Goal: Check status: Check status

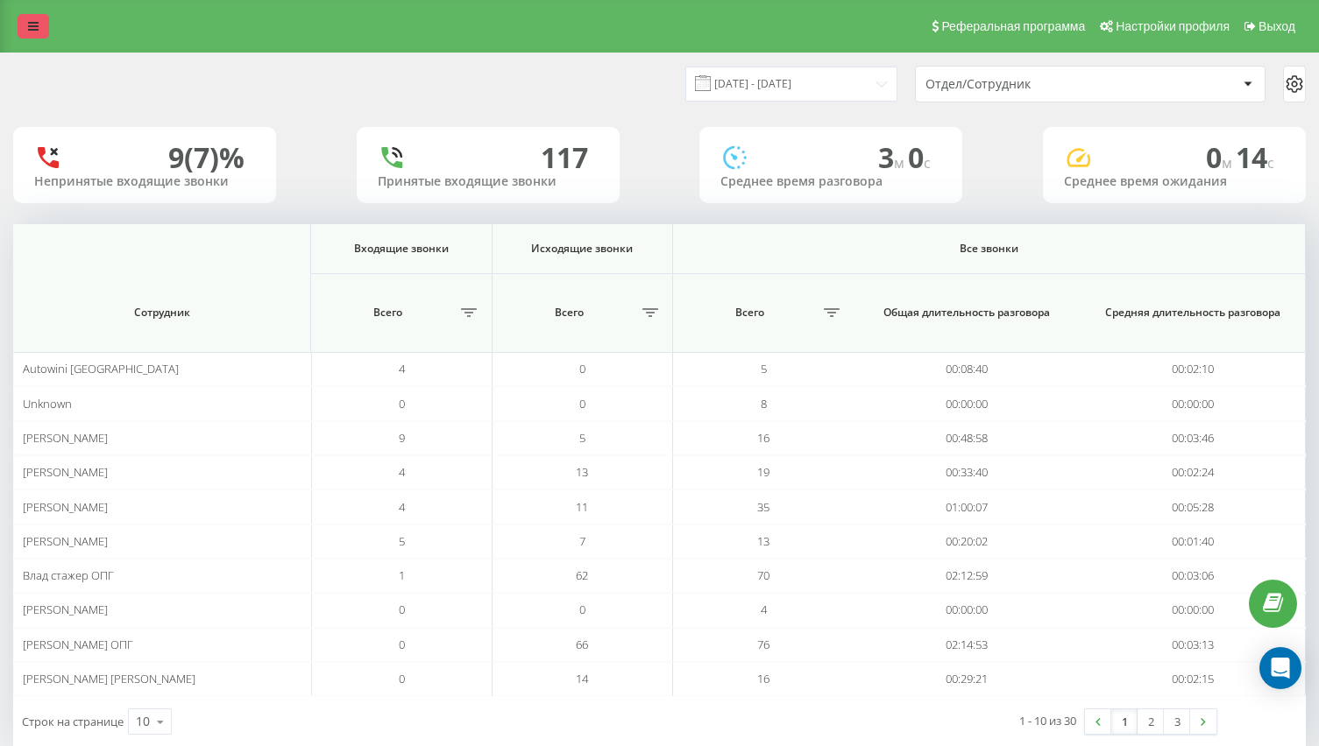
click at [27, 28] on link at bounding box center [34, 26] width 32 height 25
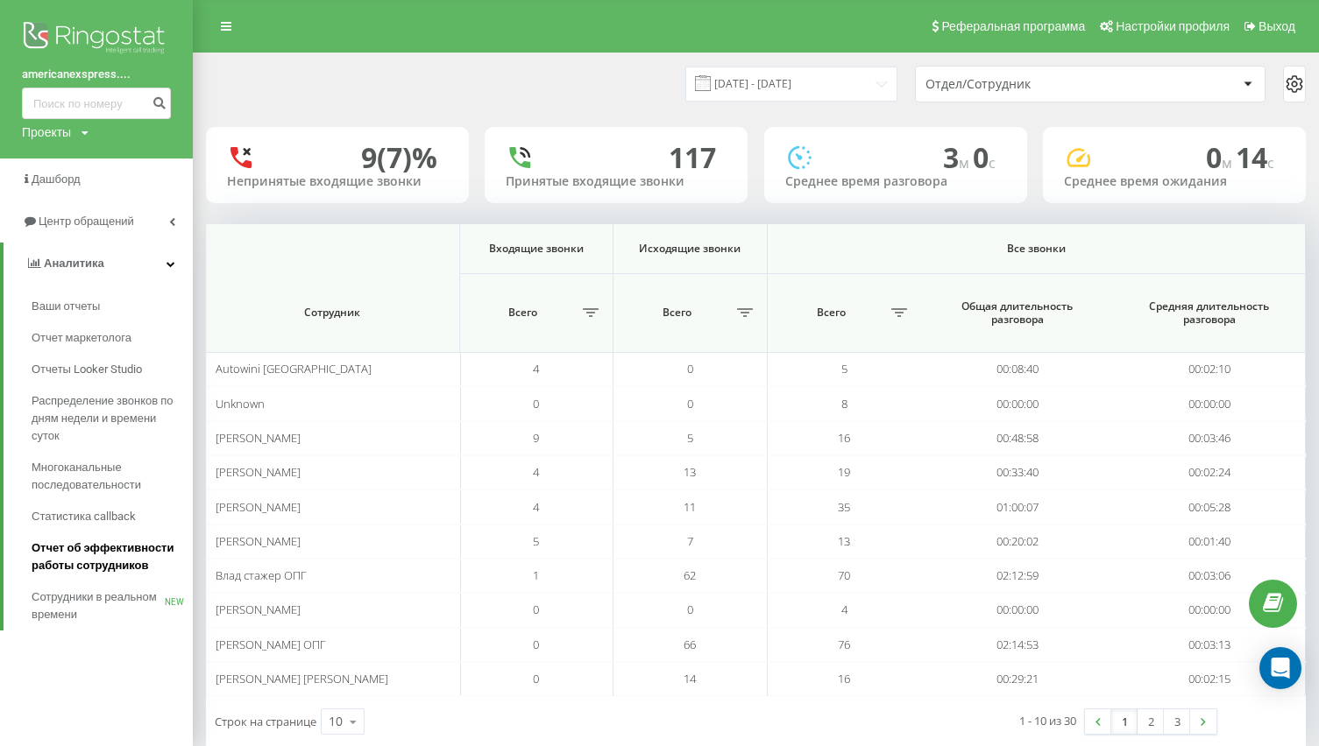
click at [98, 552] on span "Отчет об эффективности работы сотрудников" at bounding box center [108, 557] width 152 height 35
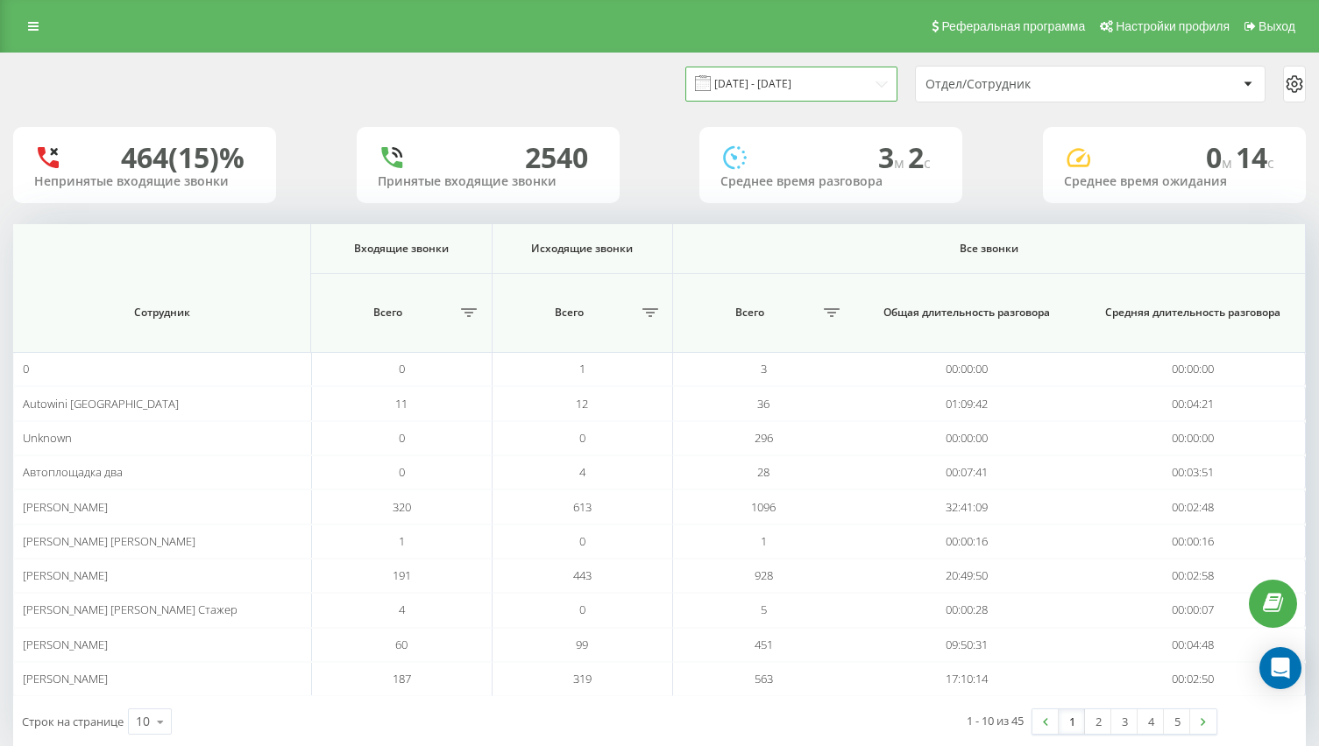
click at [827, 86] on input "19.07.2025 - 19.08.2025" at bounding box center [791, 84] width 212 height 34
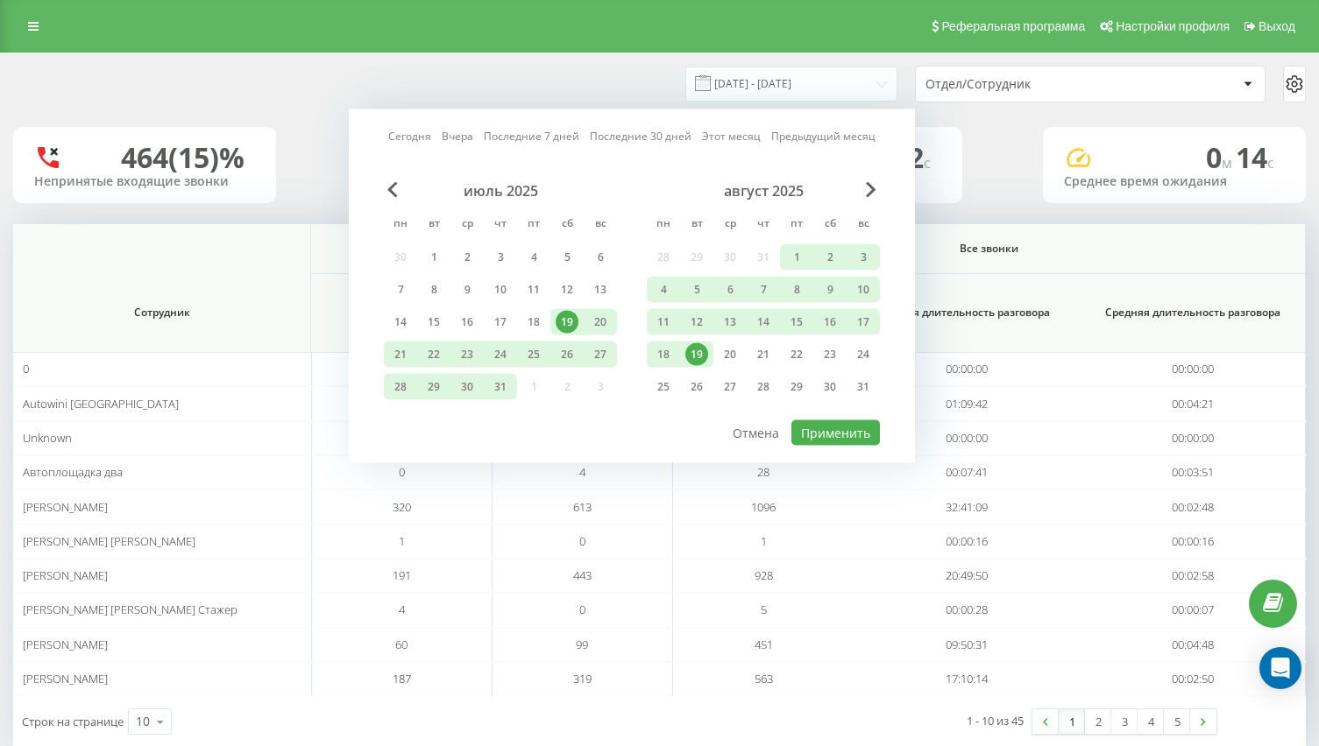
click at [694, 345] on div "19" at bounding box center [696, 354] width 23 height 23
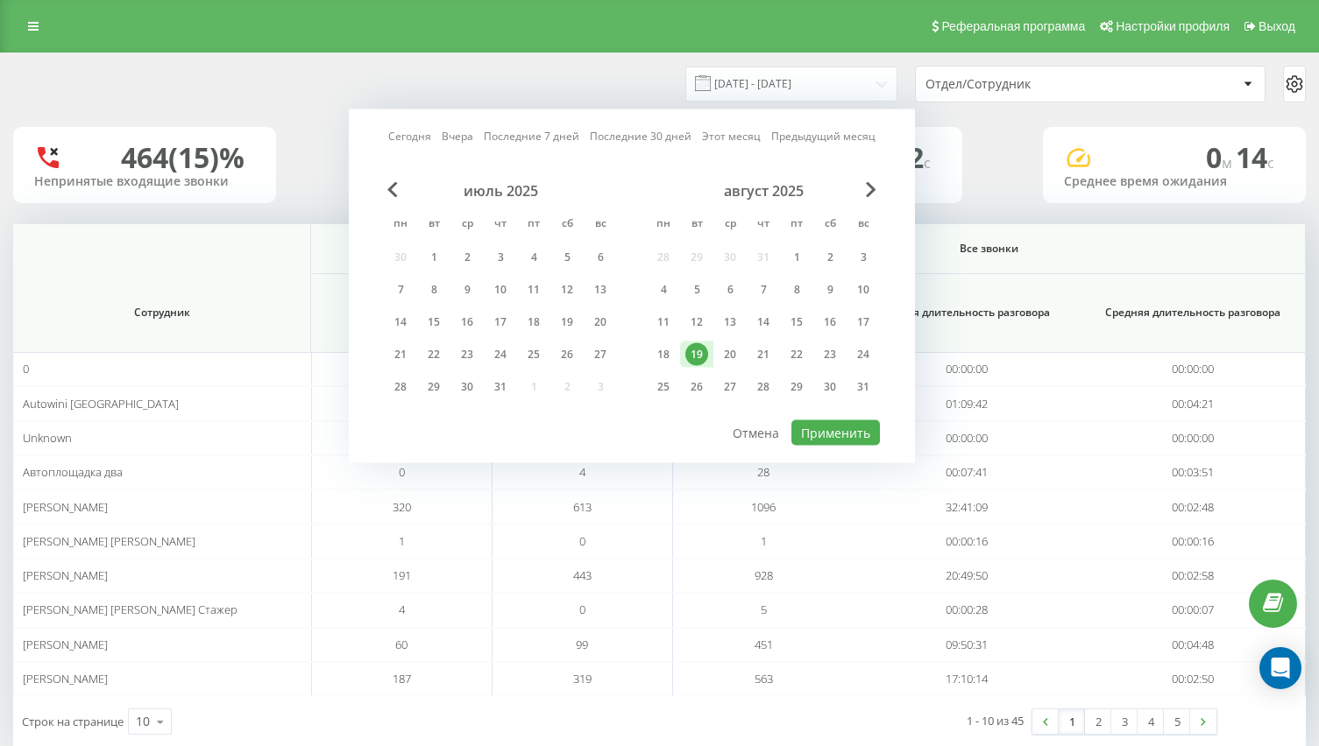
click at [694, 354] on div "19" at bounding box center [696, 354] width 23 height 23
click at [835, 439] on button "Применить" at bounding box center [835, 433] width 88 height 25
type input "19.08.2025 - 19.08.2025"
